Goal: Task Accomplishment & Management: Use online tool/utility

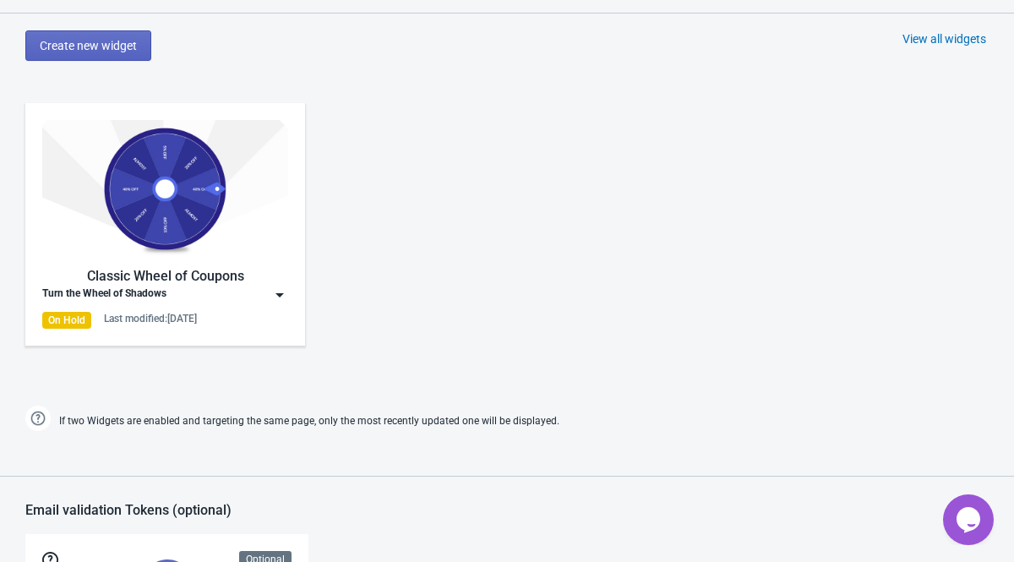
scroll to position [792, 0]
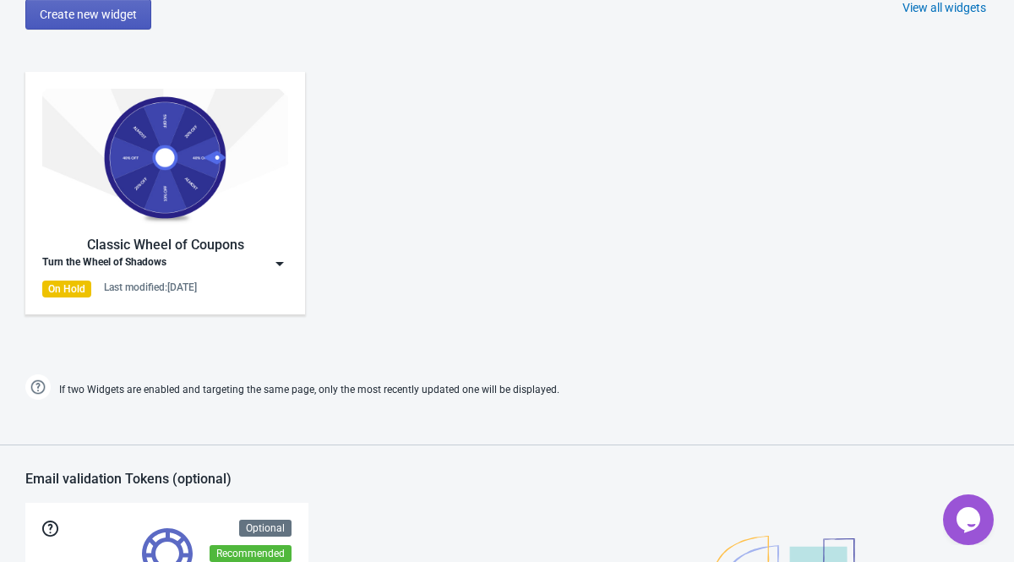
click at [116, 22] on button "Create new widget" at bounding box center [88, 14] width 126 height 30
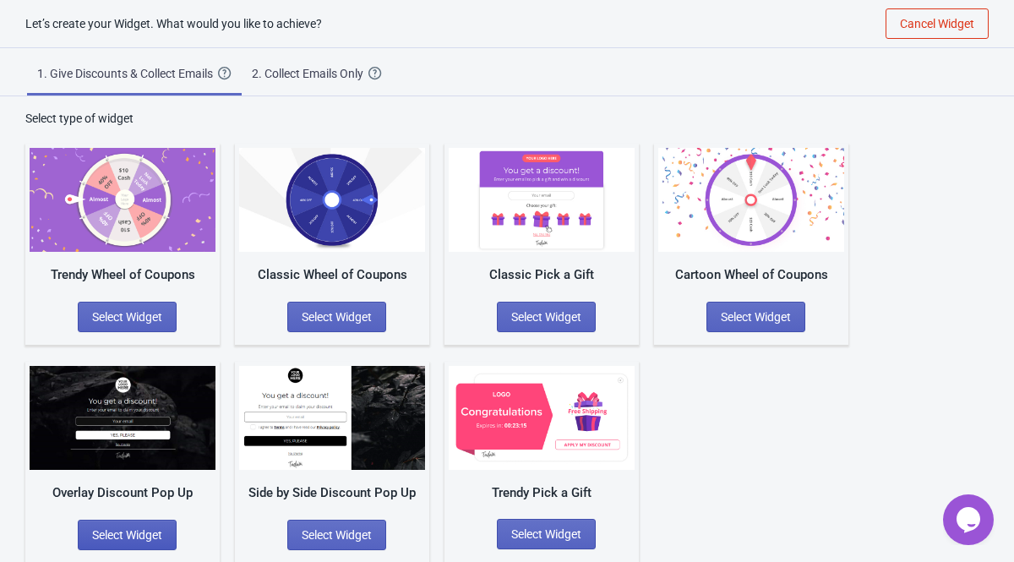
click at [160, 542] on button "Select Widget" at bounding box center [127, 535] width 99 height 30
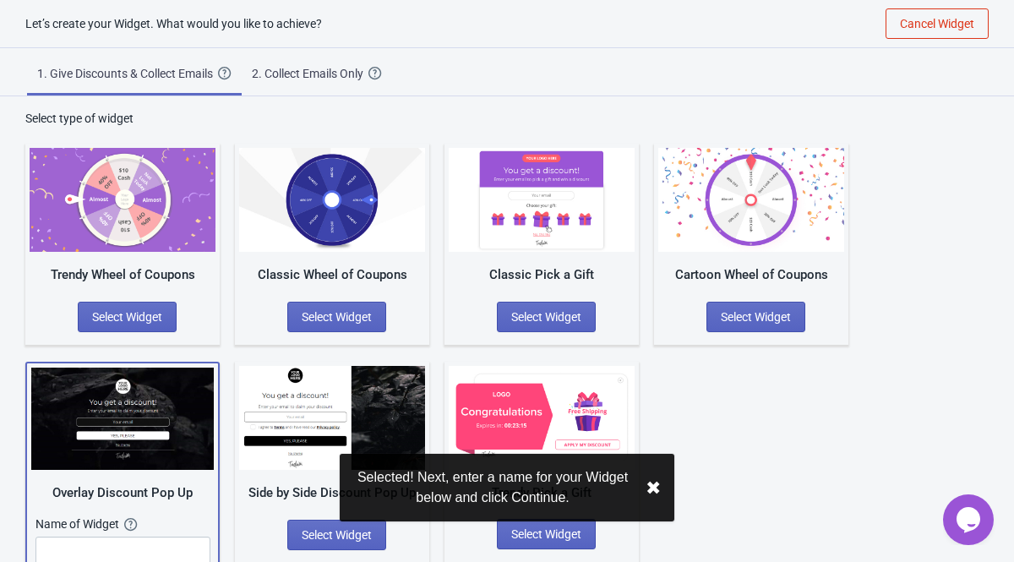
click at [655, 489] on button "✖︎" at bounding box center [652, 487] width 15 height 21
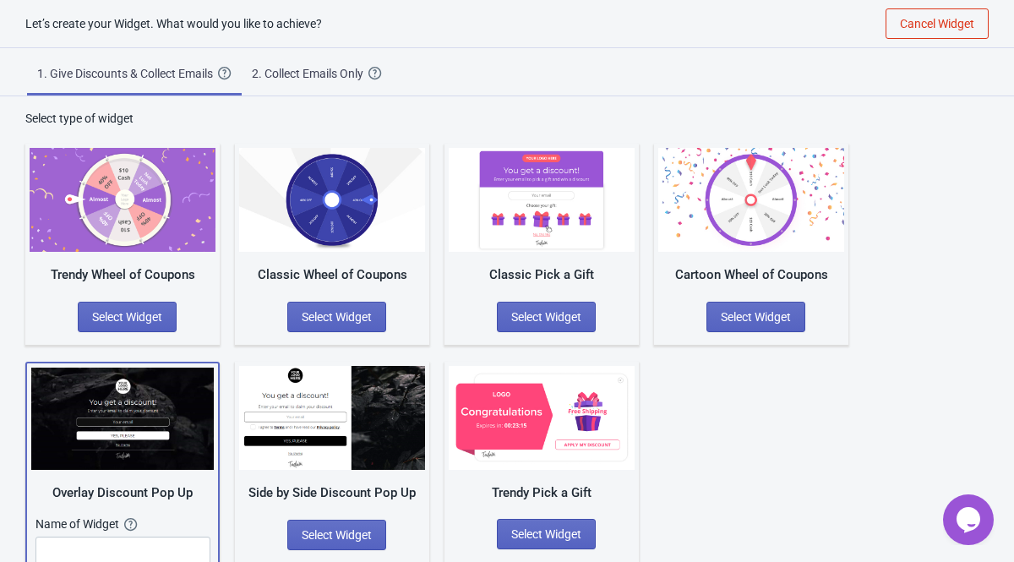
scroll to position [83, 0]
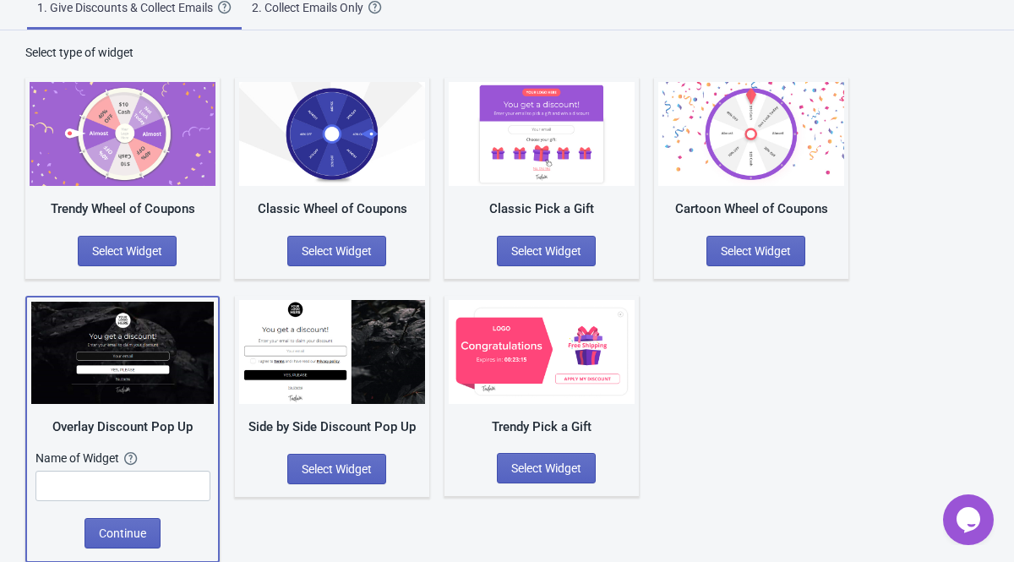
click at [97, 465] on div "Name of Widget" at bounding box center [79, 457] width 89 height 17
click at [99, 482] on input "text" at bounding box center [122, 486] width 175 height 30
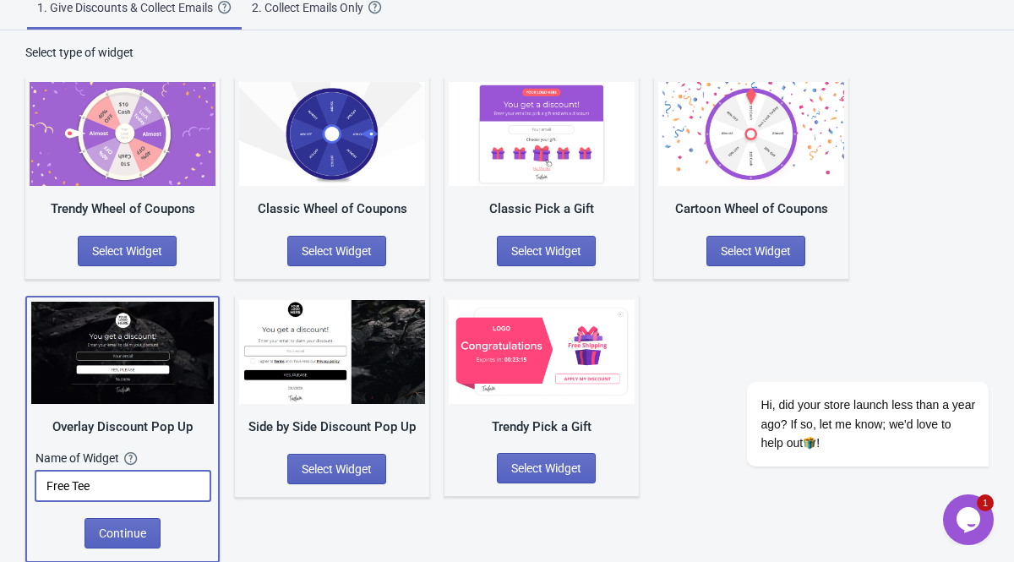
type input "Free Tee"
